Goal: Information Seeking & Learning: Learn about a topic

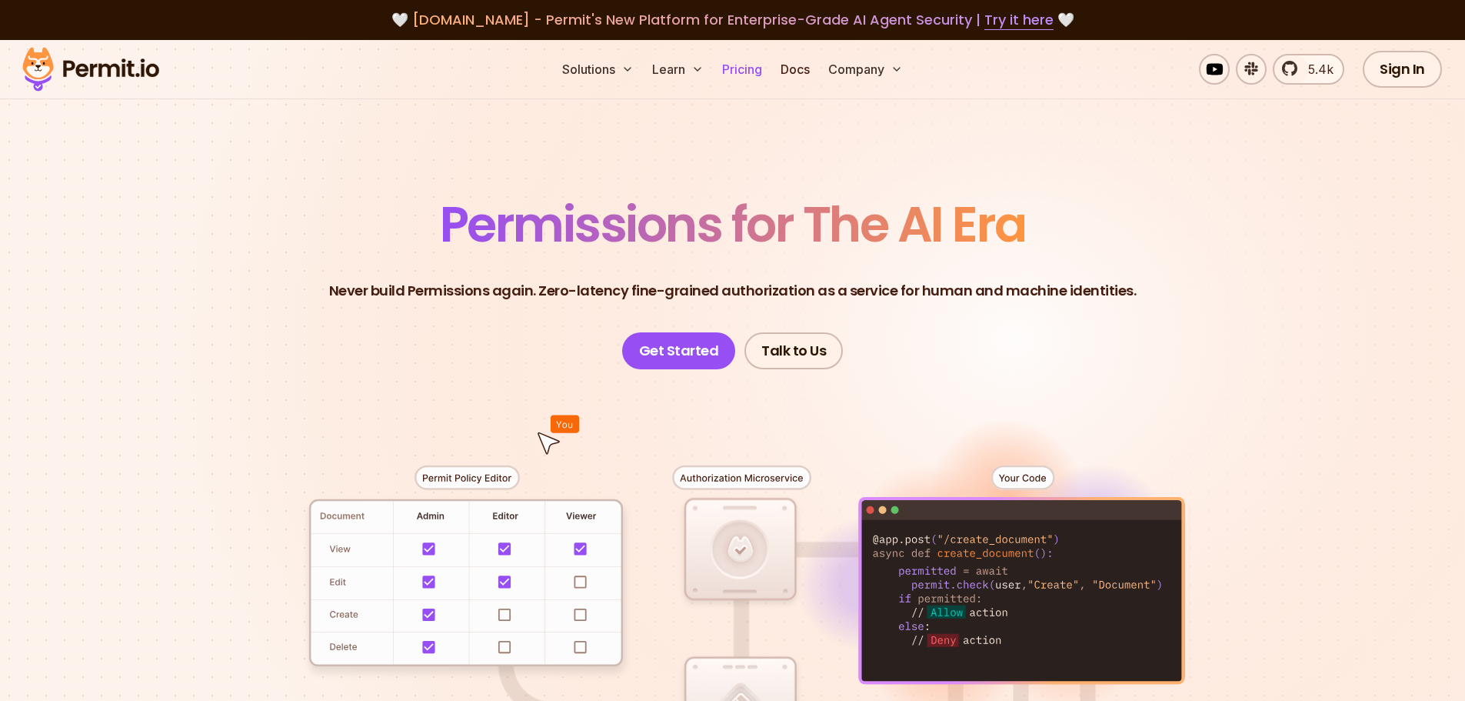
click at [739, 68] on link "Pricing" at bounding box center [742, 69] width 52 height 31
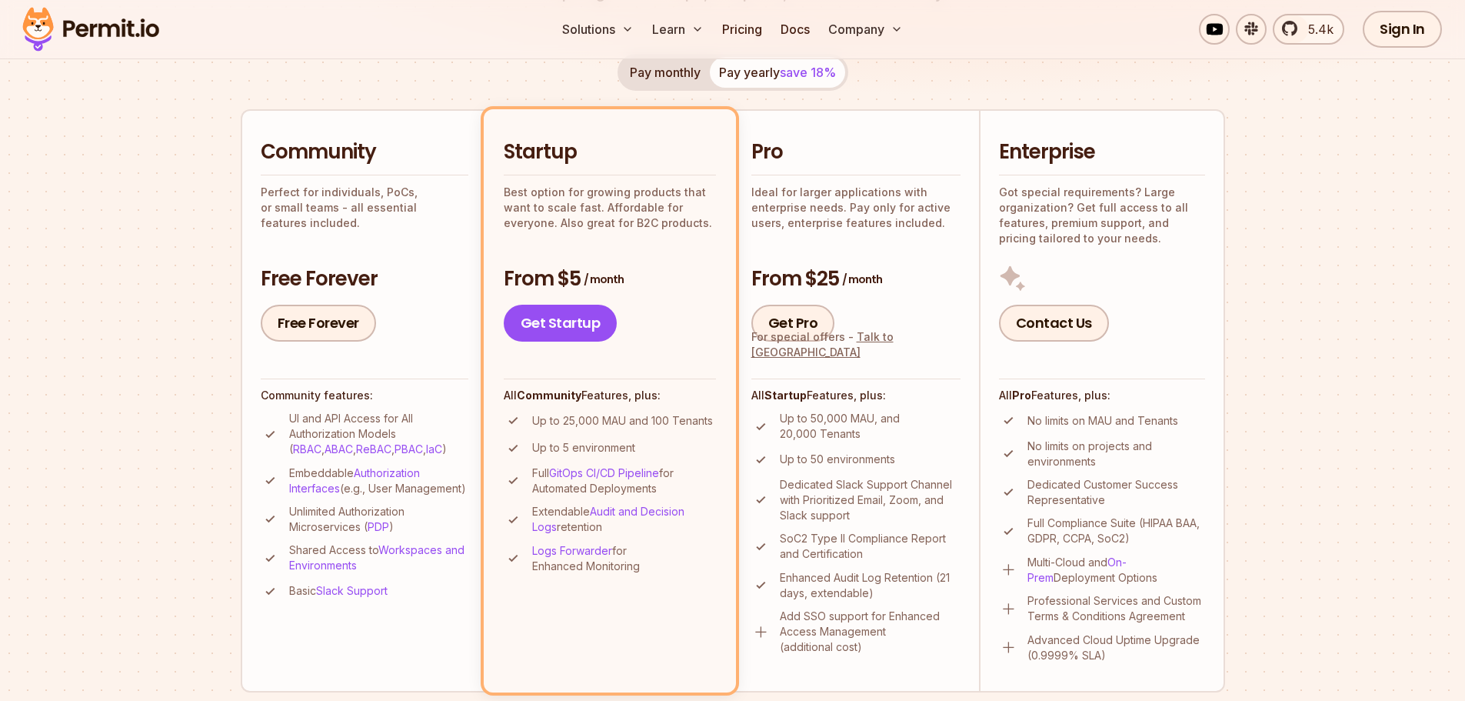
scroll to position [308, 0]
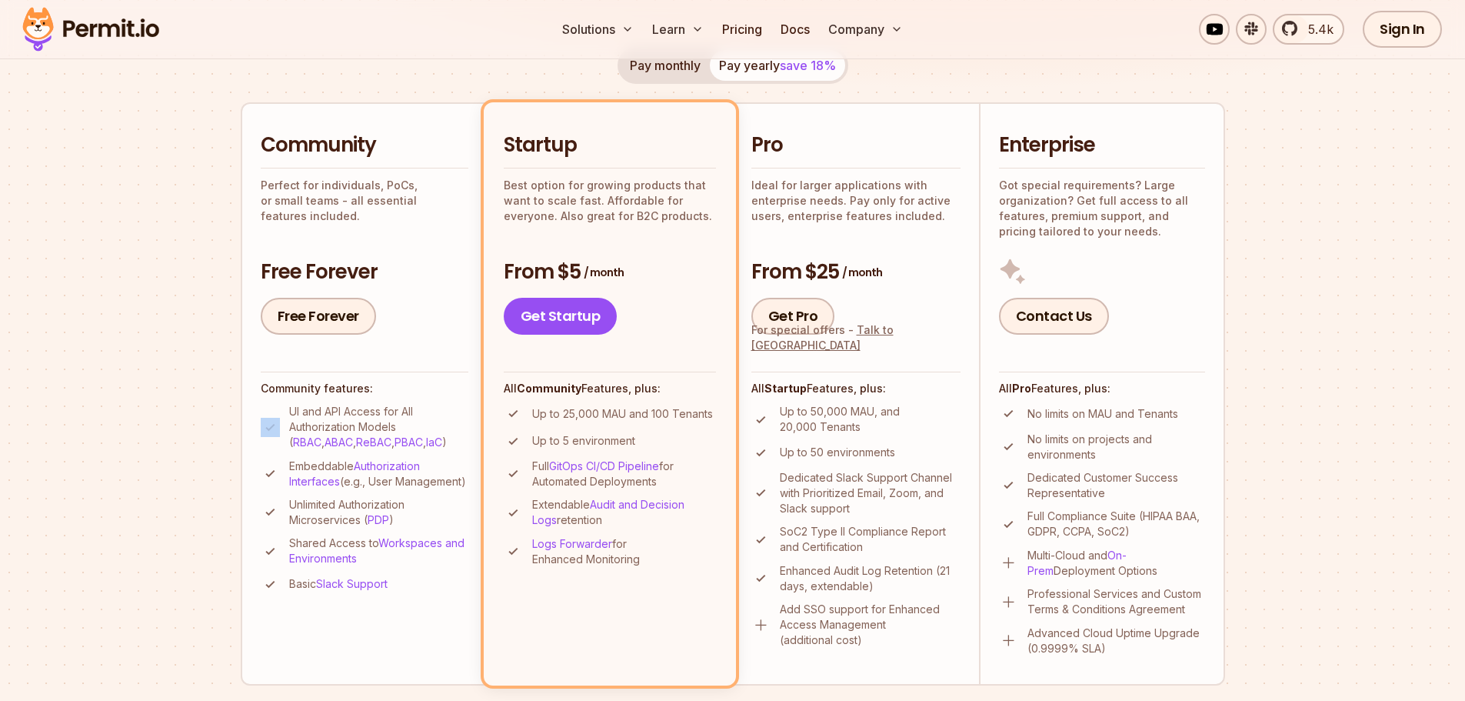
drag, startPoint x: 292, startPoint y: 415, endPoint x: 426, endPoint y: 379, distance: 138.4
click at [428, 380] on div "Community features: UI and API Access for All Authorization Models ( RBAC , ABA…" at bounding box center [365, 483] width 208 height 222
click at [425, 379] on div "Community features: UI and API Access for All Authorization Models ( RBAC , ABA…" at bounding box center [365, 483] width 208 height 222
click at [395, 408] on p "UI and API Access for All Authorization Models ( RBAC , ABAC , ReBAC , PBAC , I…" at bounding box center [378, 427] width 179 height 46
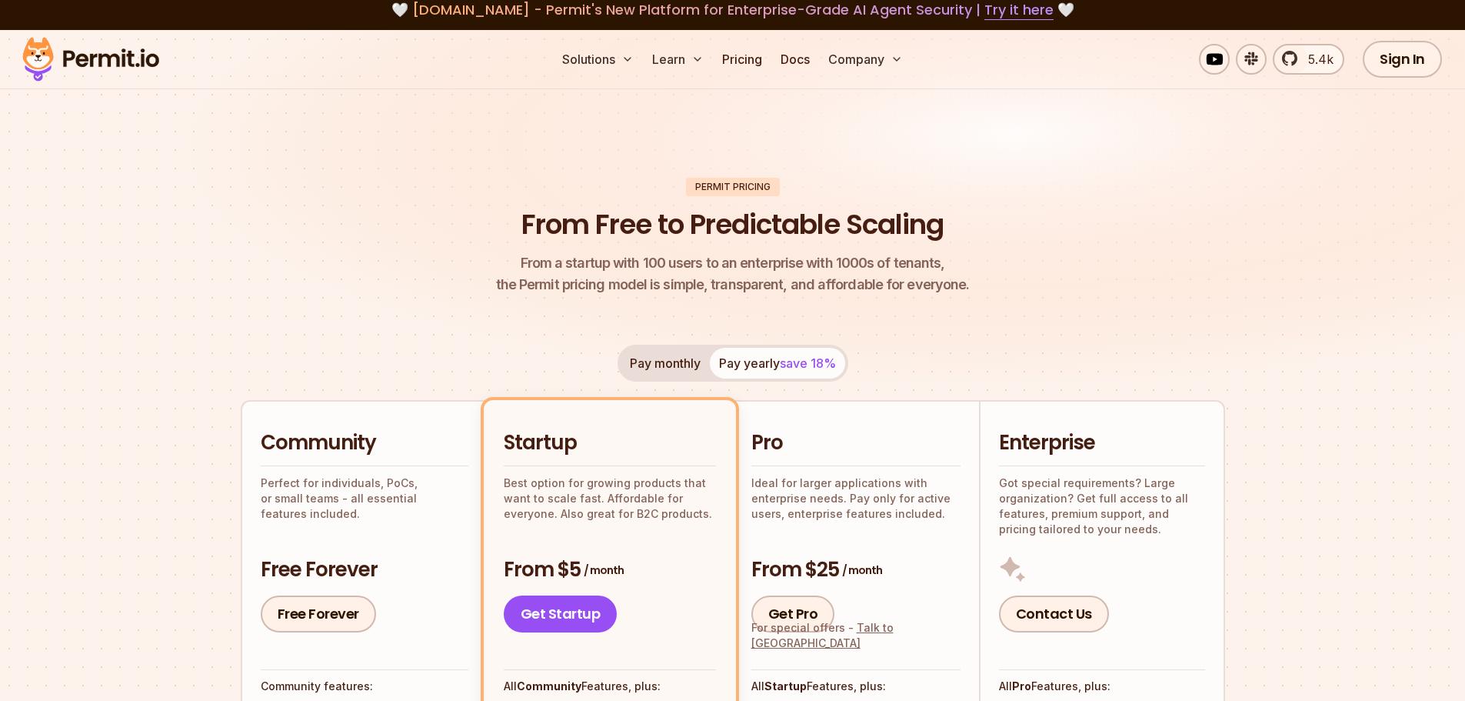
scroll to position [0, 0]
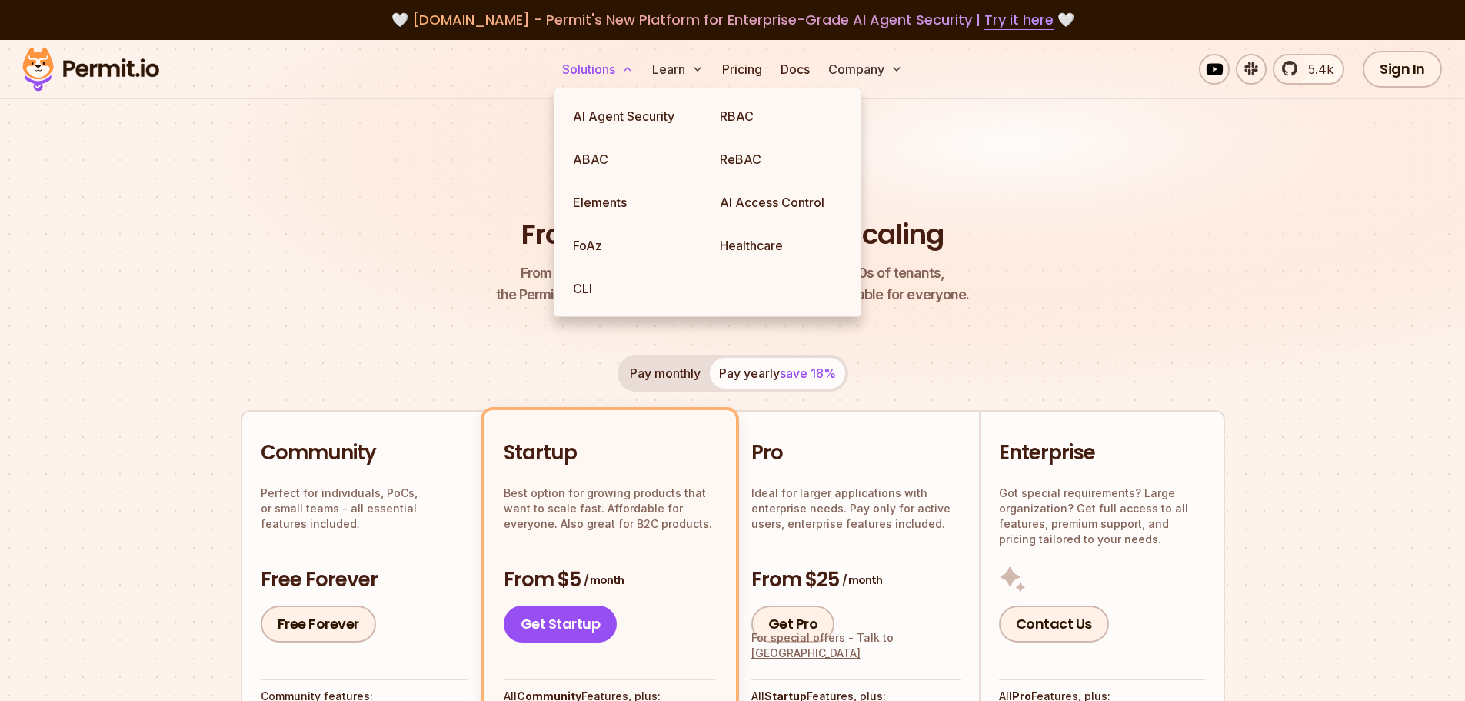
click at [571, 72] on button "Solutions" at bounding box center [598, 69] width 84 height 31
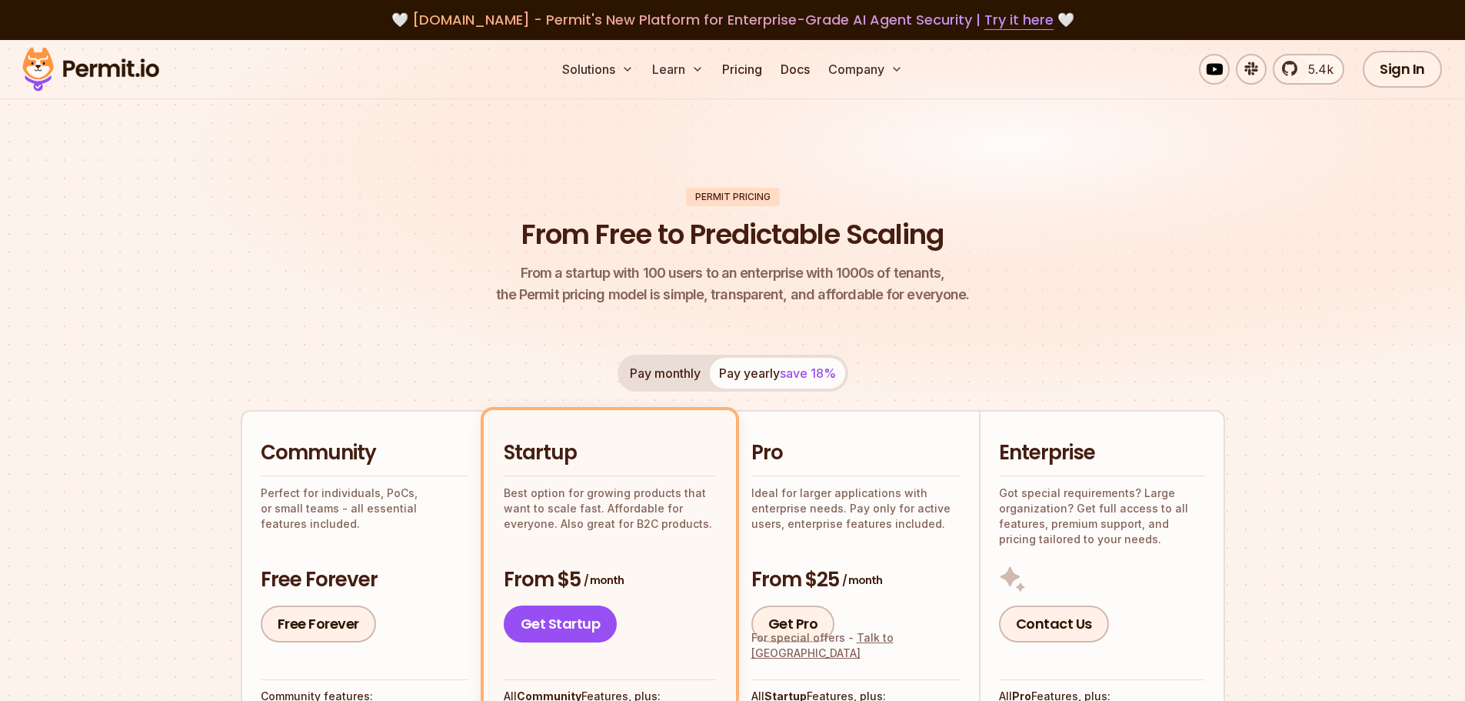
click at [98, 74] on img at bounding box center [90, 69] width 151 height 52
